Goal: Task Accomplishment & Management: Use online tool/utility

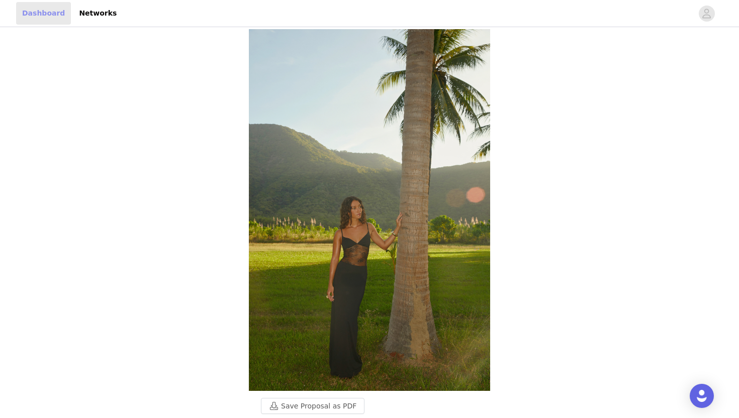
click at [47, 12] on link "Dashboard" at bounding box center [43, 13] width 55 height 23
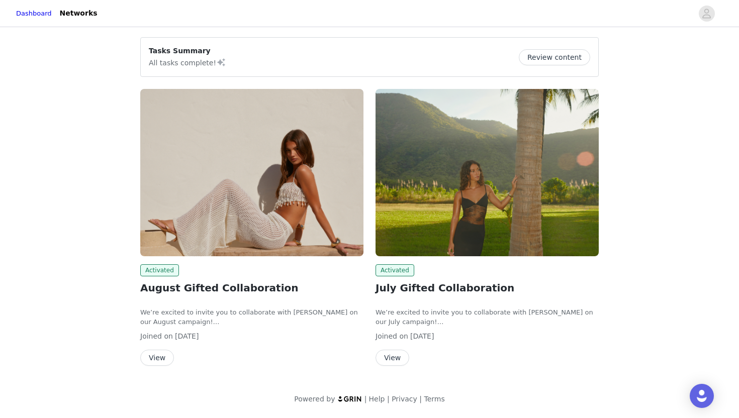
click at [285, 222] on img at bounding box center [251, 172] width 223 height 167
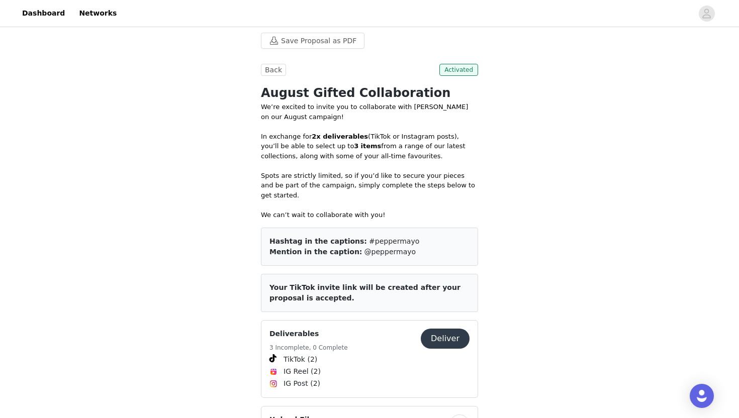
scroll to position [341, 0]
click at [436, 338] on button "Deliver" at bounding box center [445, 339] width 49 height 20
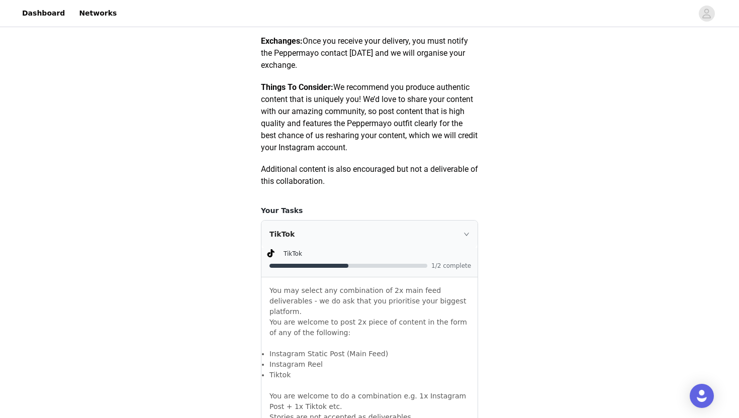
scroll to position [688, 0]
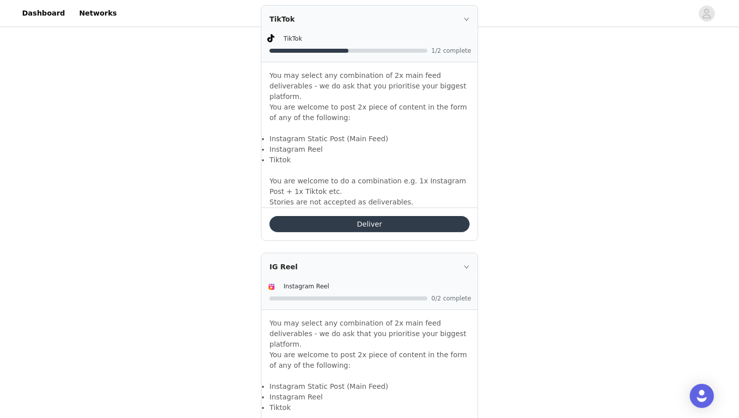
click at [344, 217] on button "Deliver" at bounding box center [369, 224] width 200 height 16
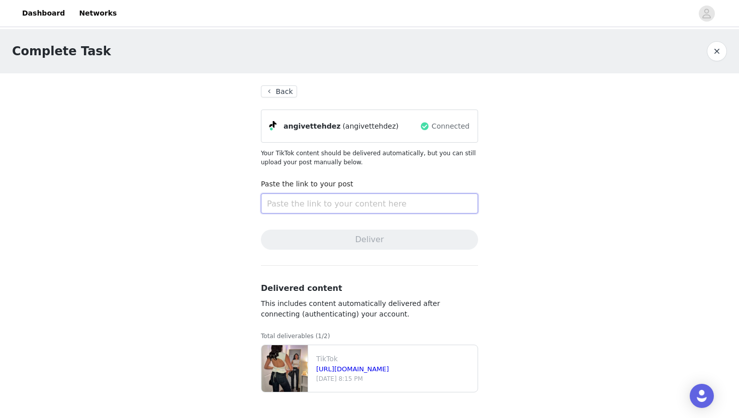
click at [283, 210] on input "text" at bounding box center [369, 204] width 217 height 20
paste input "[URL][DOMAIN_NAME]"
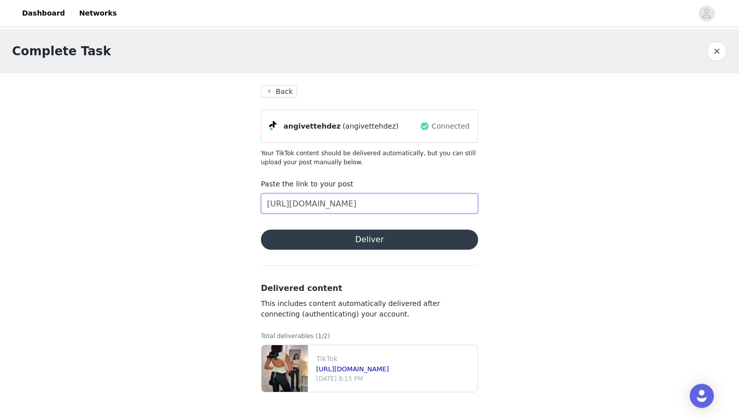
type input "[URL][DOMAIN_NAME]"
click at [317, 240] on button "Deliver" at bounding box center [369, 240] width 217 height 20
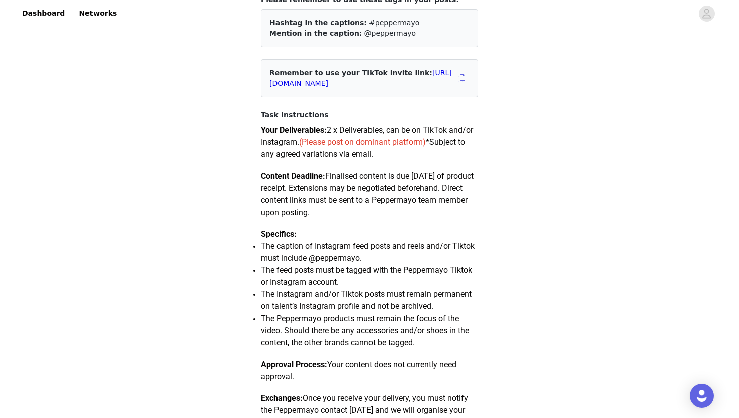
scroll to position [116, 0]
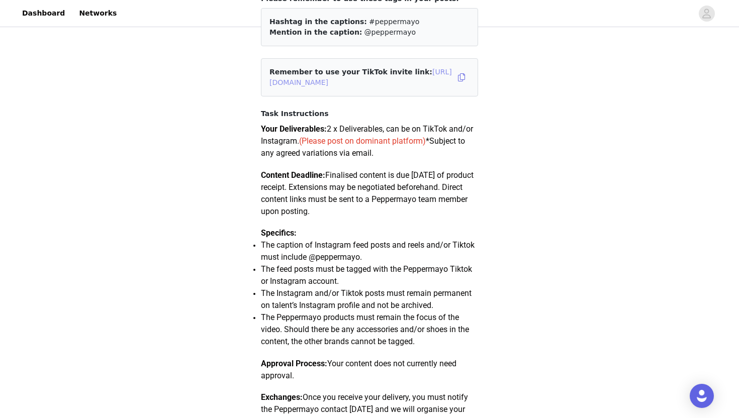
click at [335, 82] on link "[URL][DOMAIN_NAME]" at bounding box center [360, 77] width 182 height 19
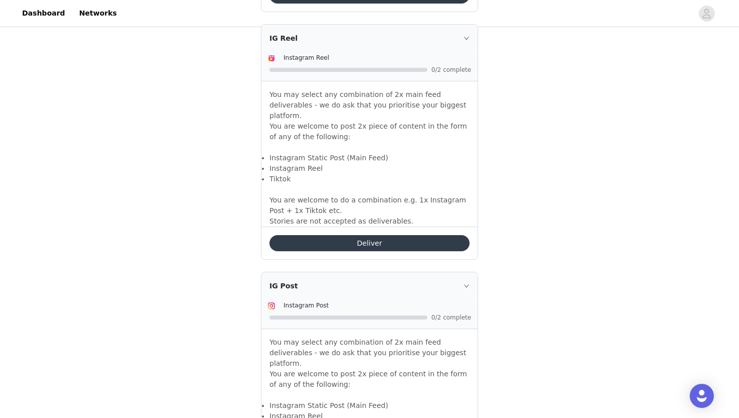
scroll to position [998, 0]
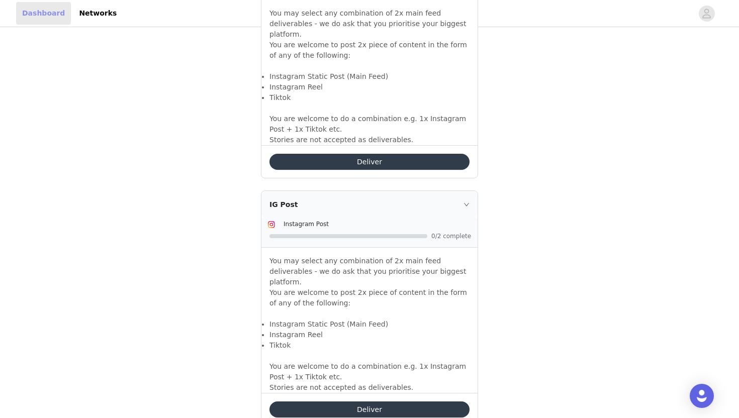
click at [44, 14] on link "Dashboard" at bounding box center [43, 13] width 55 height 23
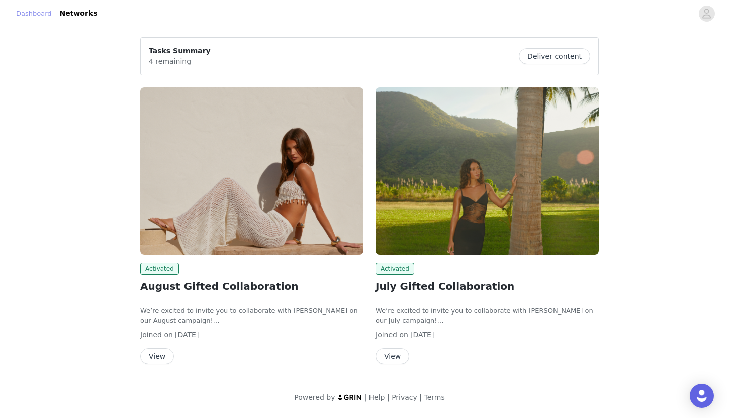
click at [44, 14] on link "Dashboard" at bounding box center [34, 14] width 36 height 10
click at [555, 53] on button "Deliver content" at bounding box center [554, 56] width 71 height 16
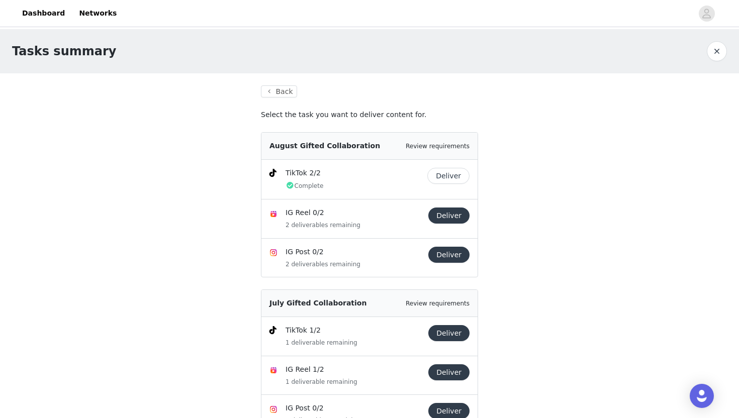
scroll to position [40, 0]
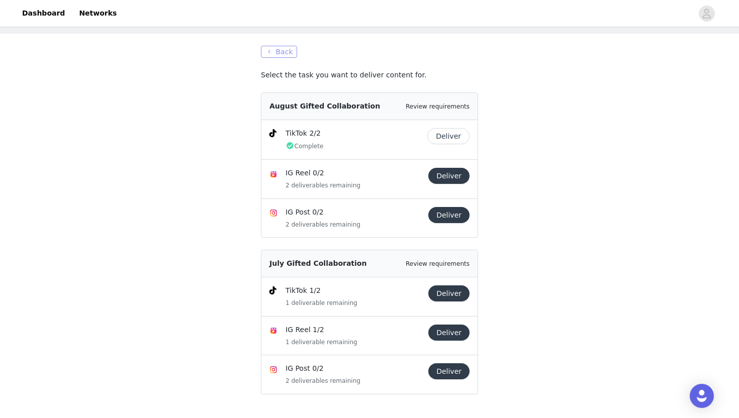
click at [266, 49] on button "Back" at bounding box center [279, 52] width 36 height 12
